Goal: Task Accomplishment & Management: Use online tool/utility

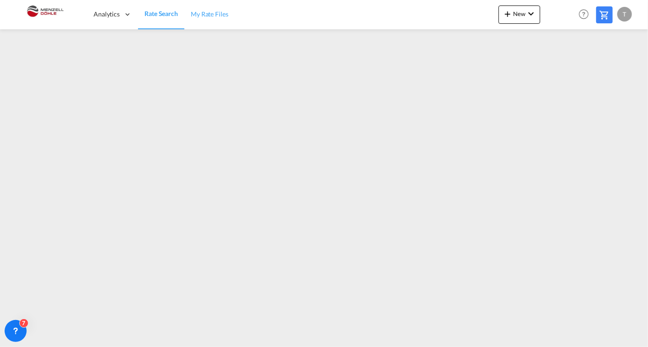
click at [213, 11] on span "My Rate Files" at bounding box center [210, 14] width 38 height 8
click at [505, 22] on button "New" at bounding box center [519, 15] width 42 height 18
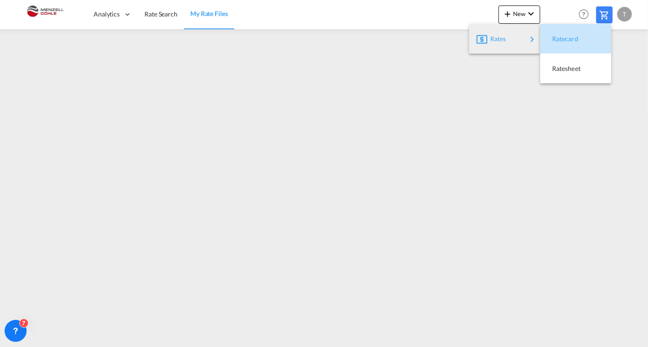
click at [562, 37] on span "Ratecard" at bounding box center [557, 39] width 10 height 18
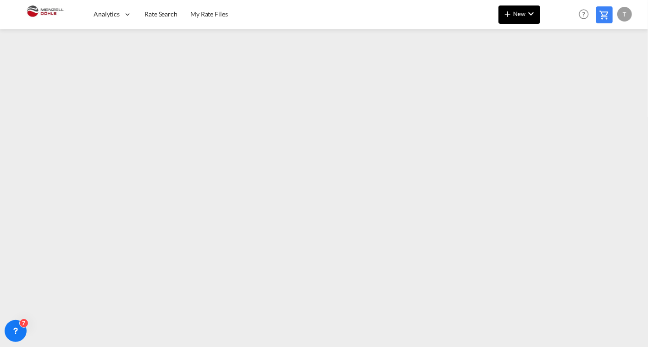
click at [521, 19] on button "New" at bounding box center [519, 15] width 42 height 18
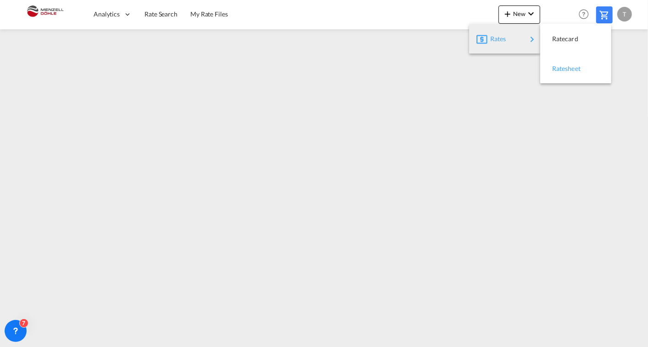
click at [571, 75] on div "Ratesheet" at bounding box center [569, 68] width 34 height 23
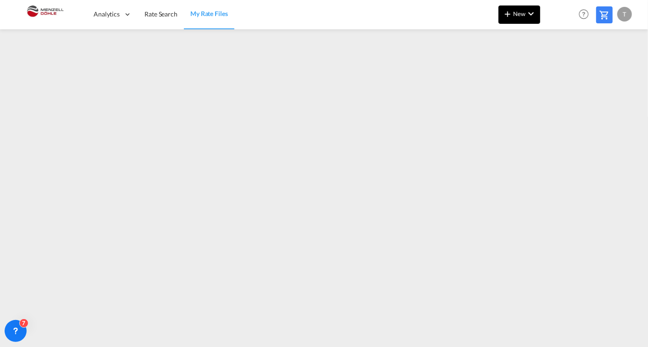
click at [518, 16] on span "New" at bounding box center [519, 13] width 34 height 7
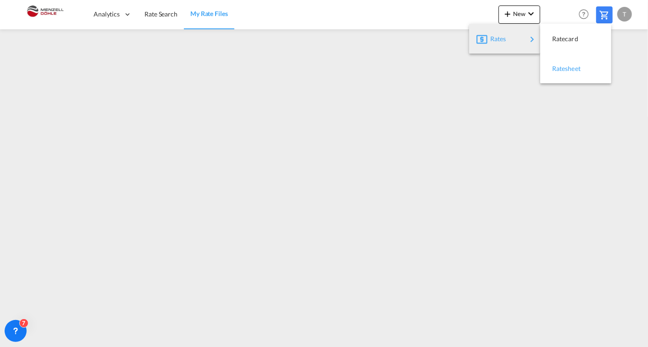
click at [562, 70] on span "Ratesheet" at bounding box center [557, 69] width 10 height 18
